Goal: Task Accomplishment & Management: Use online tool/utility

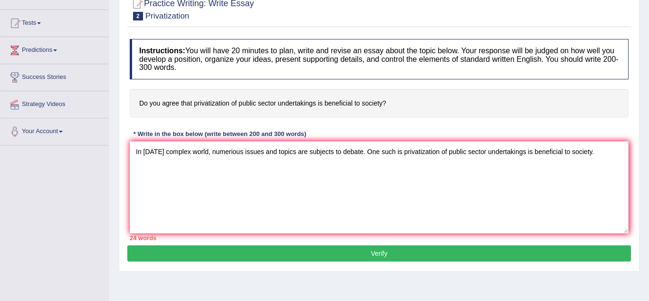
click at [394, 152] on textarea "In [DATE] complex world, numerious issues and topics are subjects to debate. On…" at bounding box center [379, 187] width 499 height 92
click at [607, 152] on textarea "In [DATE] complex world, numerious issues and topics are subjects to debate. On…" at bounding box center [379, 187] width 499 height 92
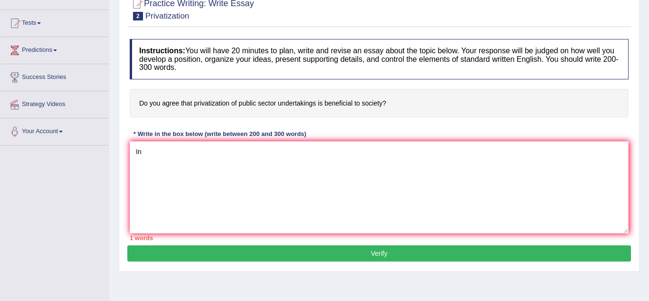
type textarea "I"
click at [633, 29] on div "Practice Writing: Write Essay 2 Privatization Instructions: You will have 20 mi…" at bounding box center [379, 130] width 521 height 283
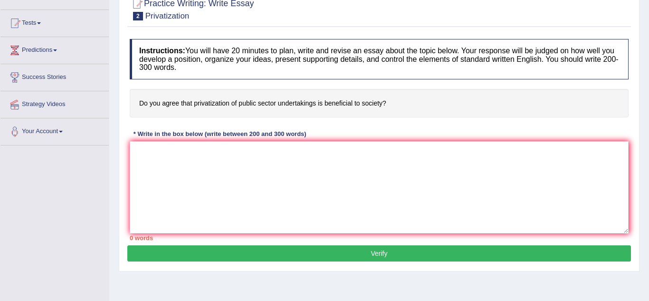
click at [633, 29] on div "Practice Writing: Write Essay 2 Privatization Instructions: You will have 20 mi…" at bounding box center [379, 130] width 521 height 283
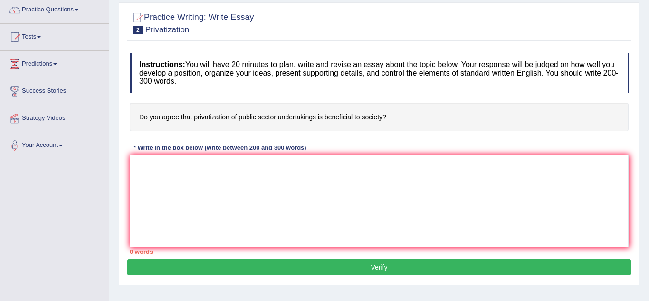
scroll to position [76, 0]
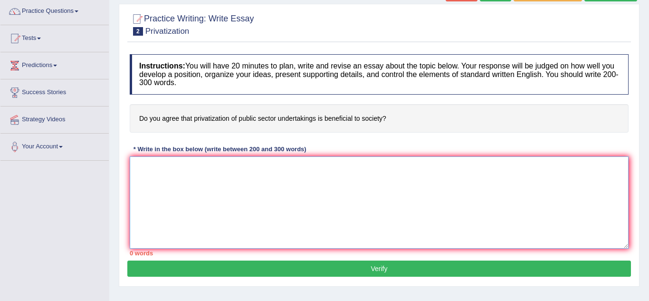
click at [141, 178] on textarea at bounding box center [379, 202] width 499 height 92
click at [116, 27] on div "Home Practice Writing: Write Essay Privatization « Prev Next » Report Question …" at bounding box center [379, 161] width 540 height 475
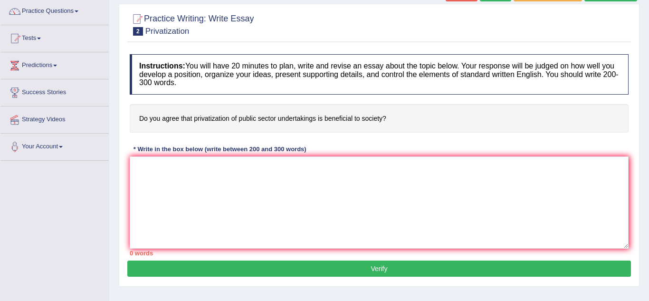
click at [116, 27] on div "Home Practice Writing: Write Essay Privatization « Prev Next » Report Question …" at bounding box center [379, 161] width 540 height 475
click at [166, 182] on textarea at bounding box center [379, 202] width 499 height 92
type textarea "i"
type textarea "I"
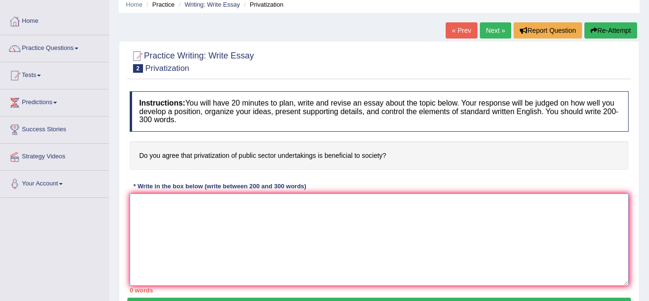
scroll to position [40, 0]
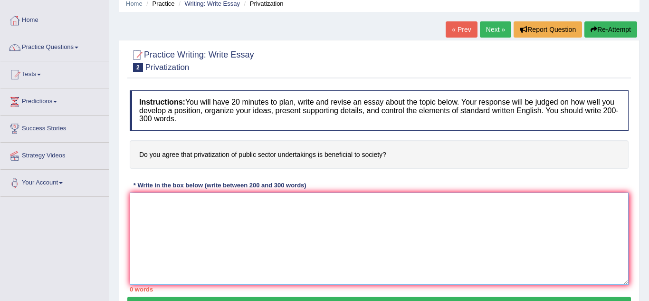
click at [406, 261] on textarea at bounding box center [379, 238] width 499 height 92
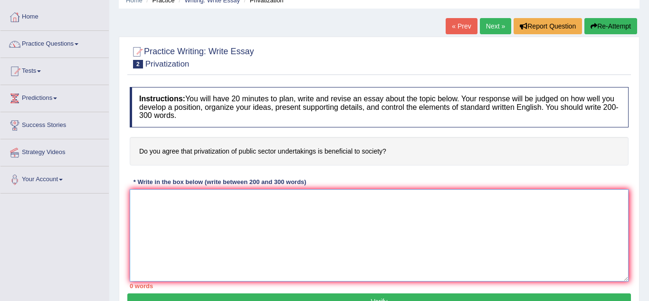
scroll to position [42, 0]
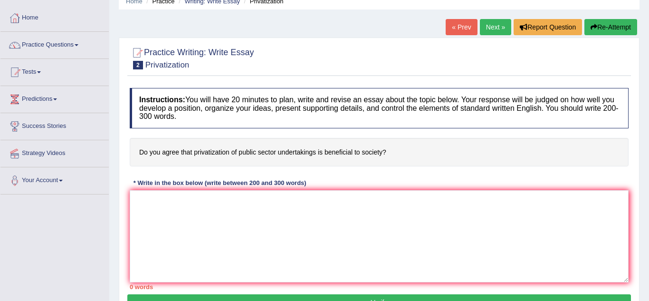
click at [640, 76] on div "Home Practice Writing: Write Essay Privatization « Prev Next » Report Question …" at bounding box center [379, 195] width 540 height 475
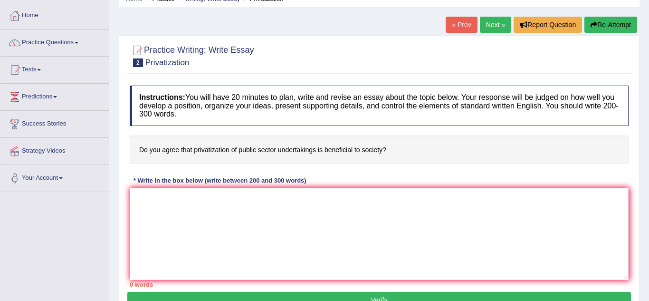
scroll to position [46, 0]
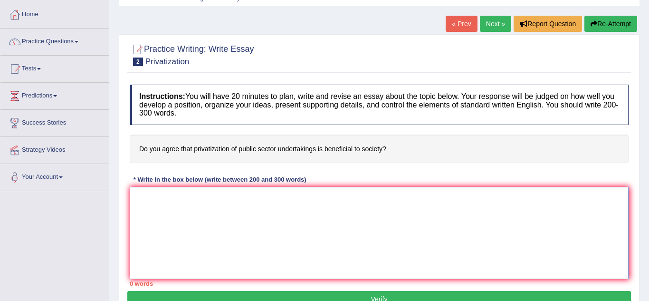
click at [371, 248] on textarea at bounding box center [379, 233] width 499 height 92
click at [382, 249] on textarea at bounding box center [379, 233] width 499 height 92
click at [69, 283] on div "Toggle navigation Home Practice Questions Speaking Practice Read Aloud Repeat S…" at bounding box center [324, 201] width 649 height 494
click at [140, 194] on textarea at bounding box center [379, 233] width 499 height 92
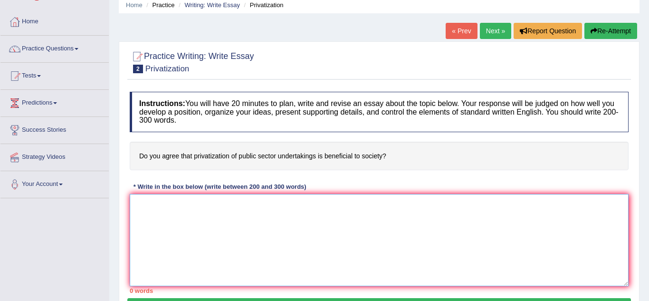
scroll to position [38, 0]
